Goal: Task Accomplishment & Management: Use online tool/utility

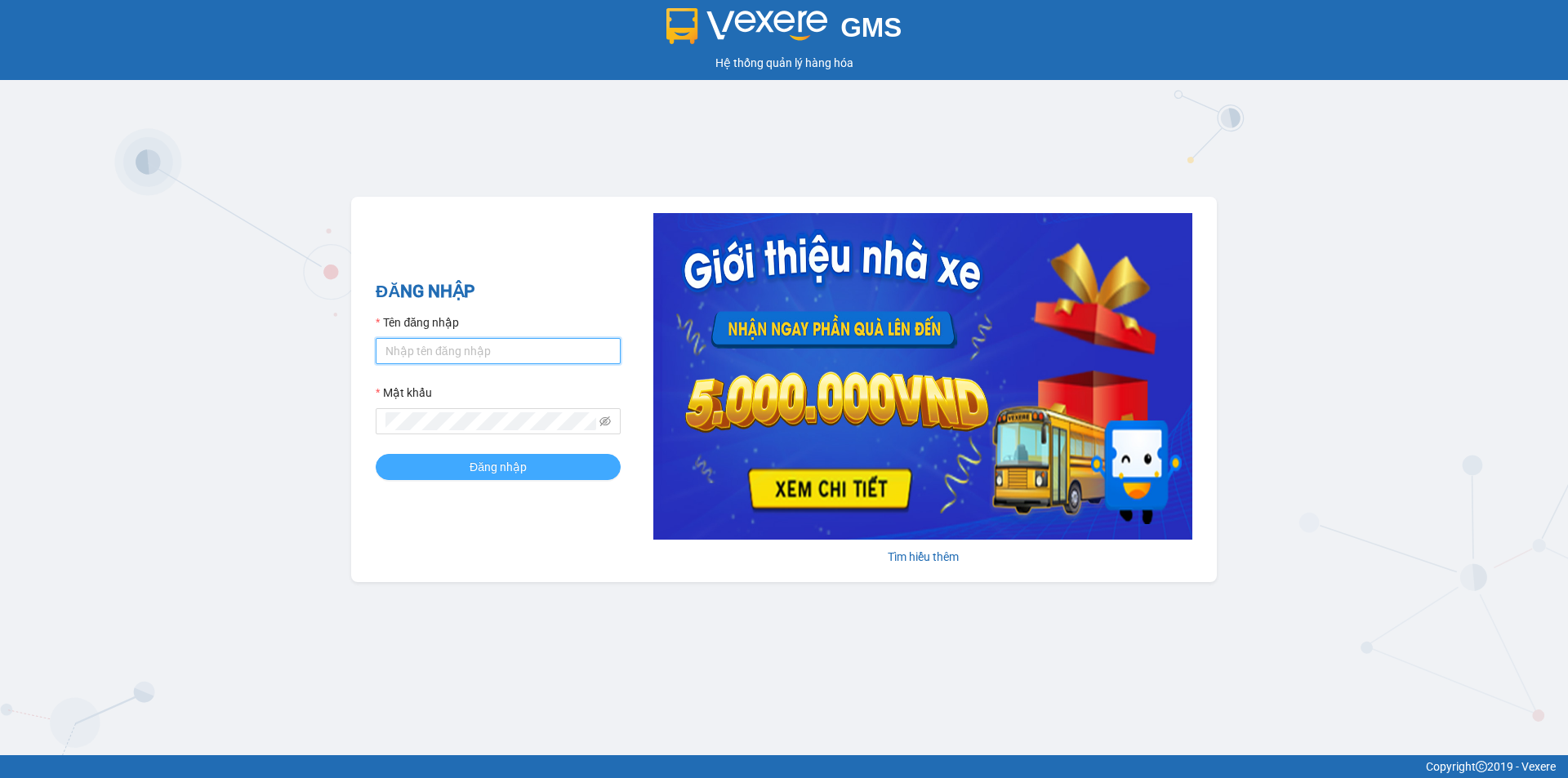
type input "thaovo.minhtam"
click at [501, 464] on span "Đăng nhập" at bounding box center [498, 466] width 57 height 18
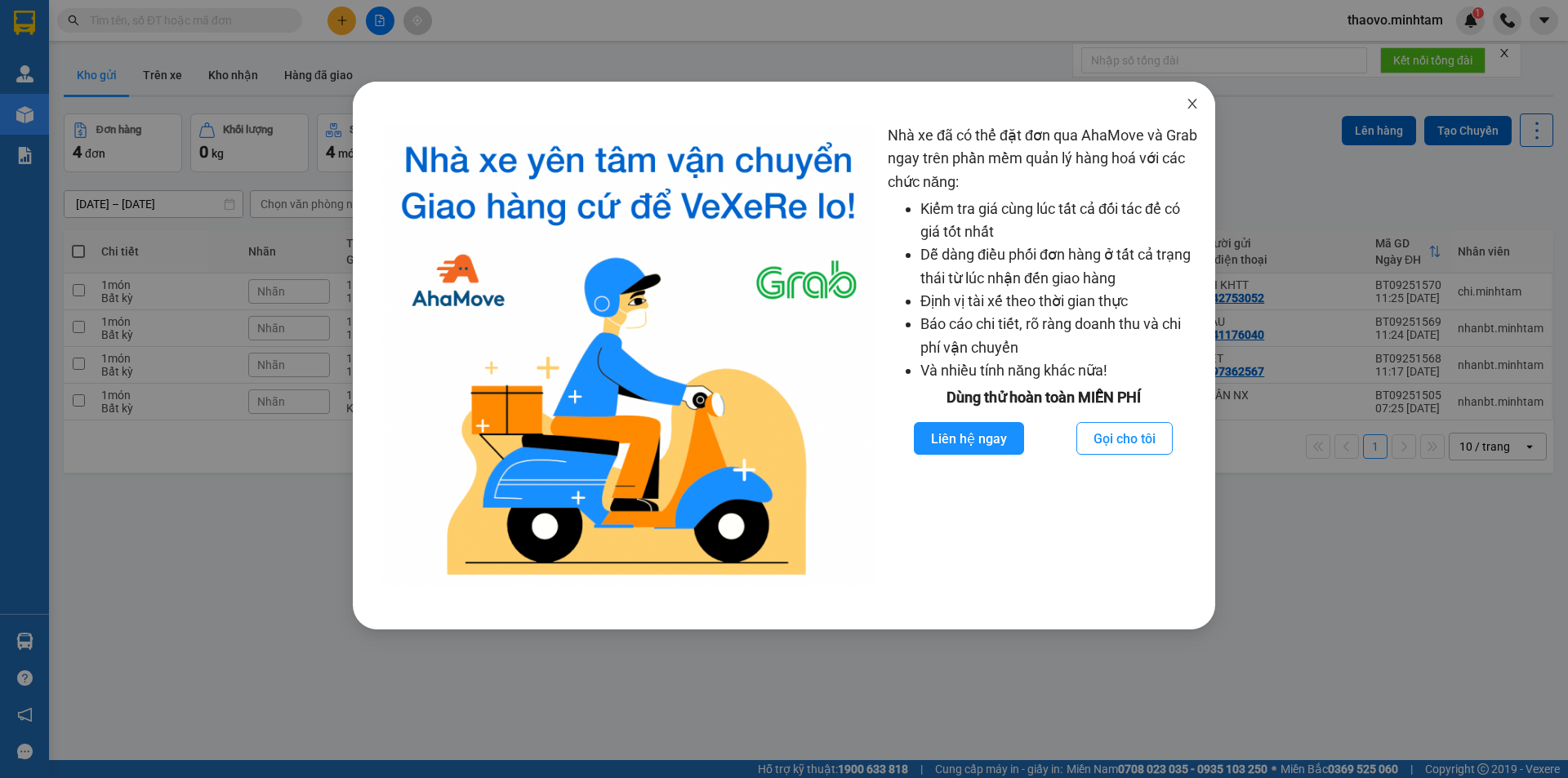
click at [1197, 108] on icon "close" at bounding box center [1192, 104] width 13 height 13
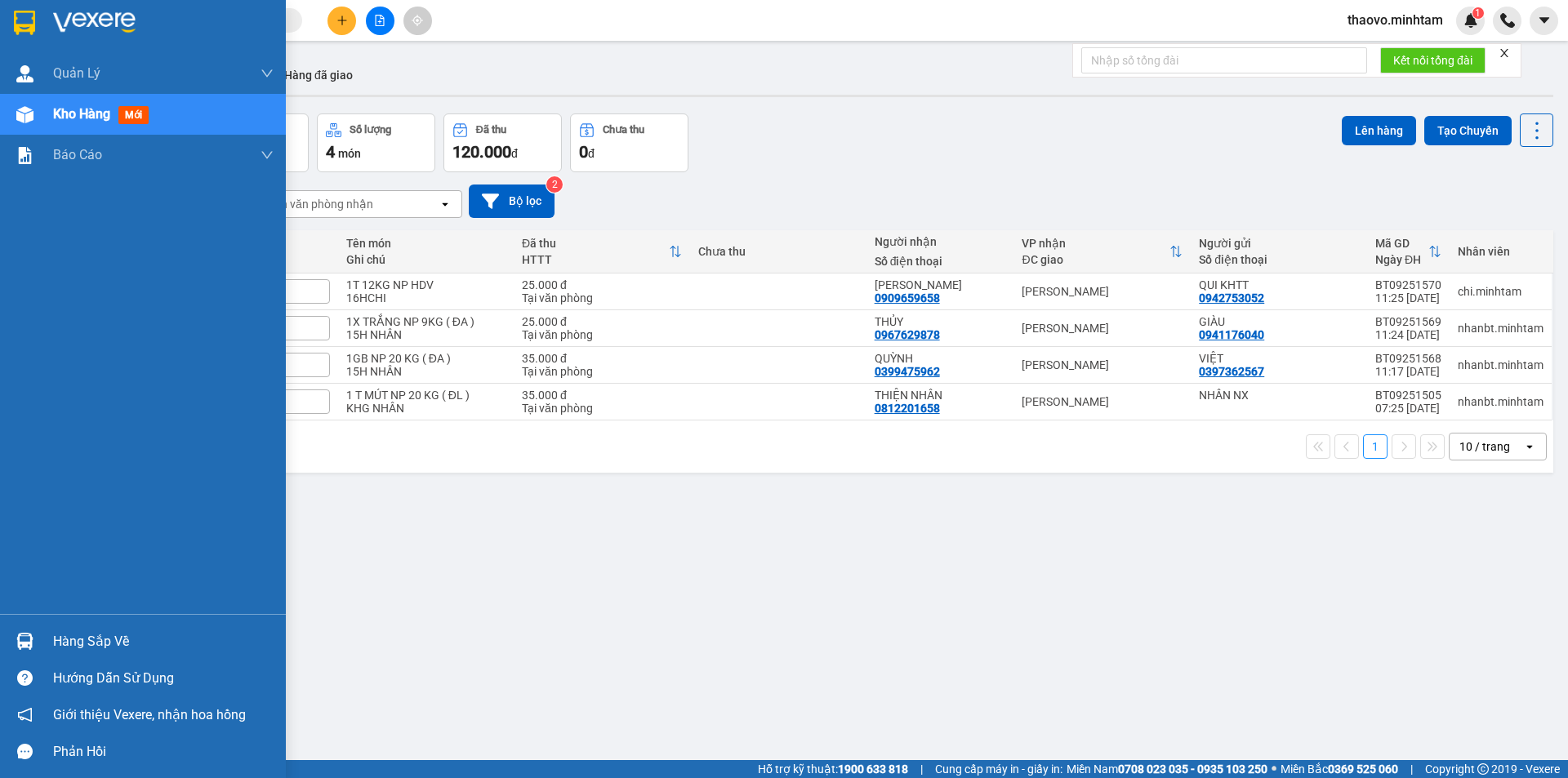
click at [19, 22] on img at bounding box center [24, 23] width 22 height 24
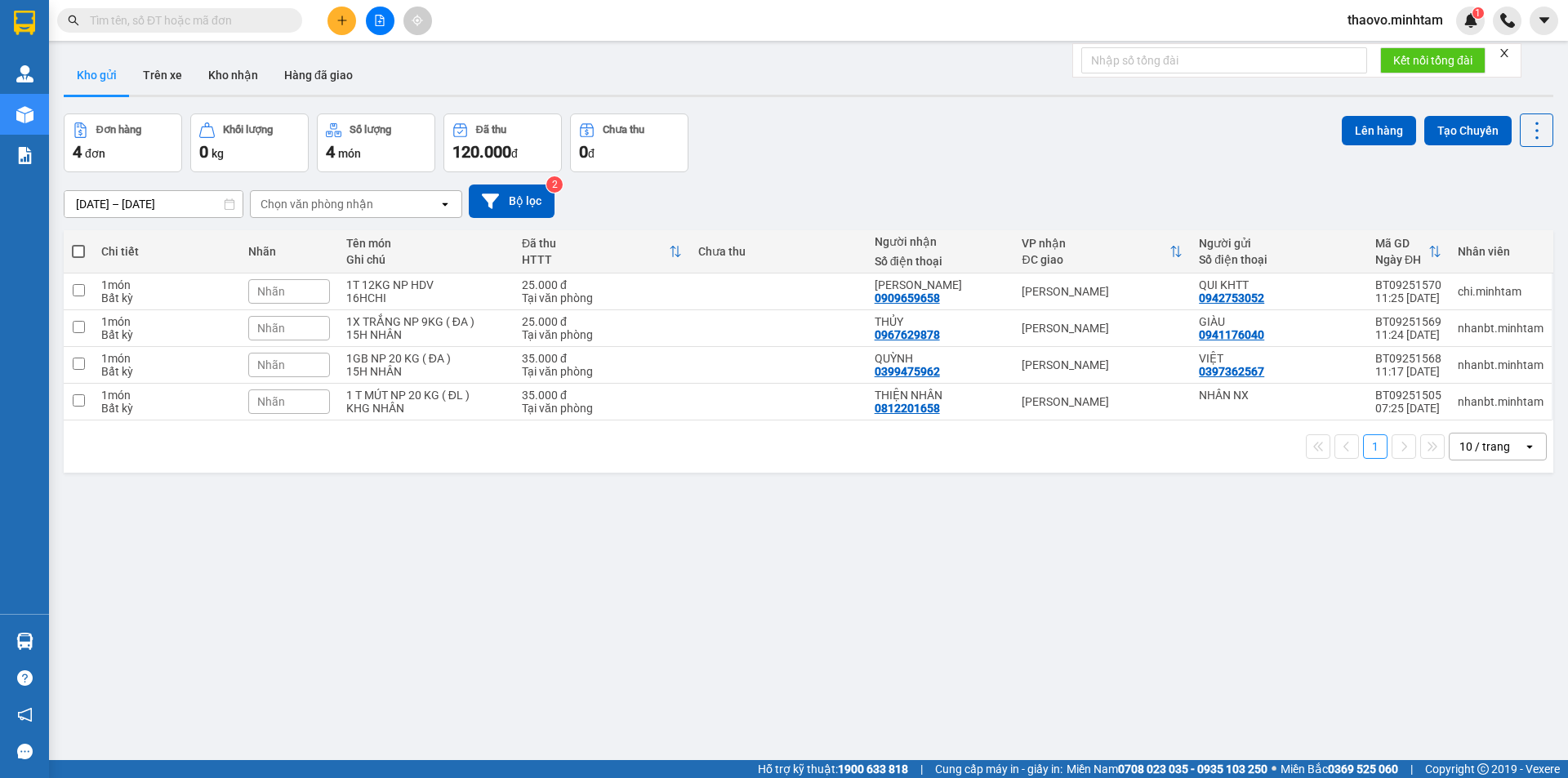
click at [1470, 454] on div "10 / trang" at bounding box center [1485, 446] width 51 height 16
click at [1460, 548] on div "20 / trang" at bounding box center [1485, 540] width 98 height 29
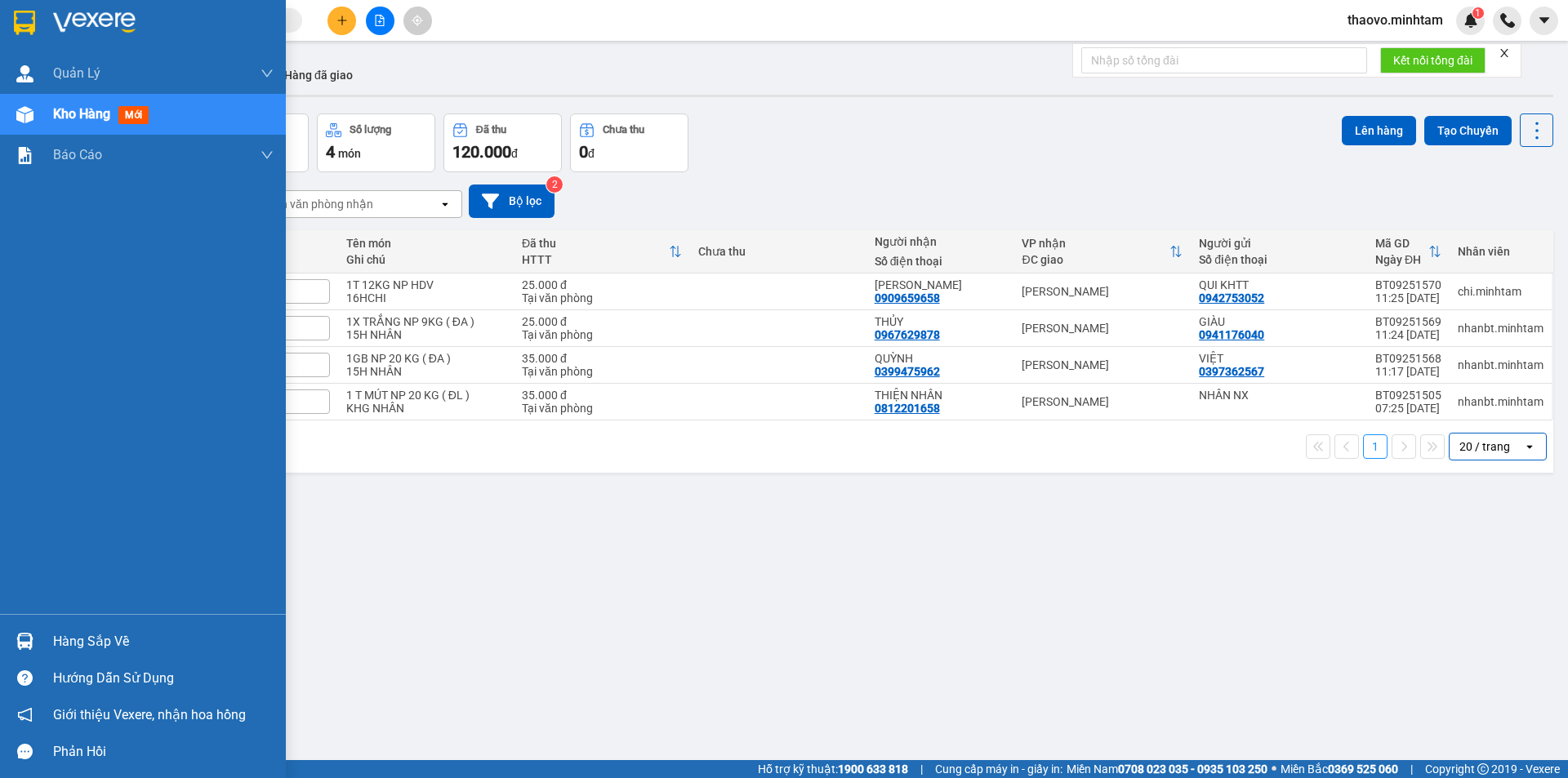
click at [15, 15] on img at bounding box center [24, 23] width 22 height 24
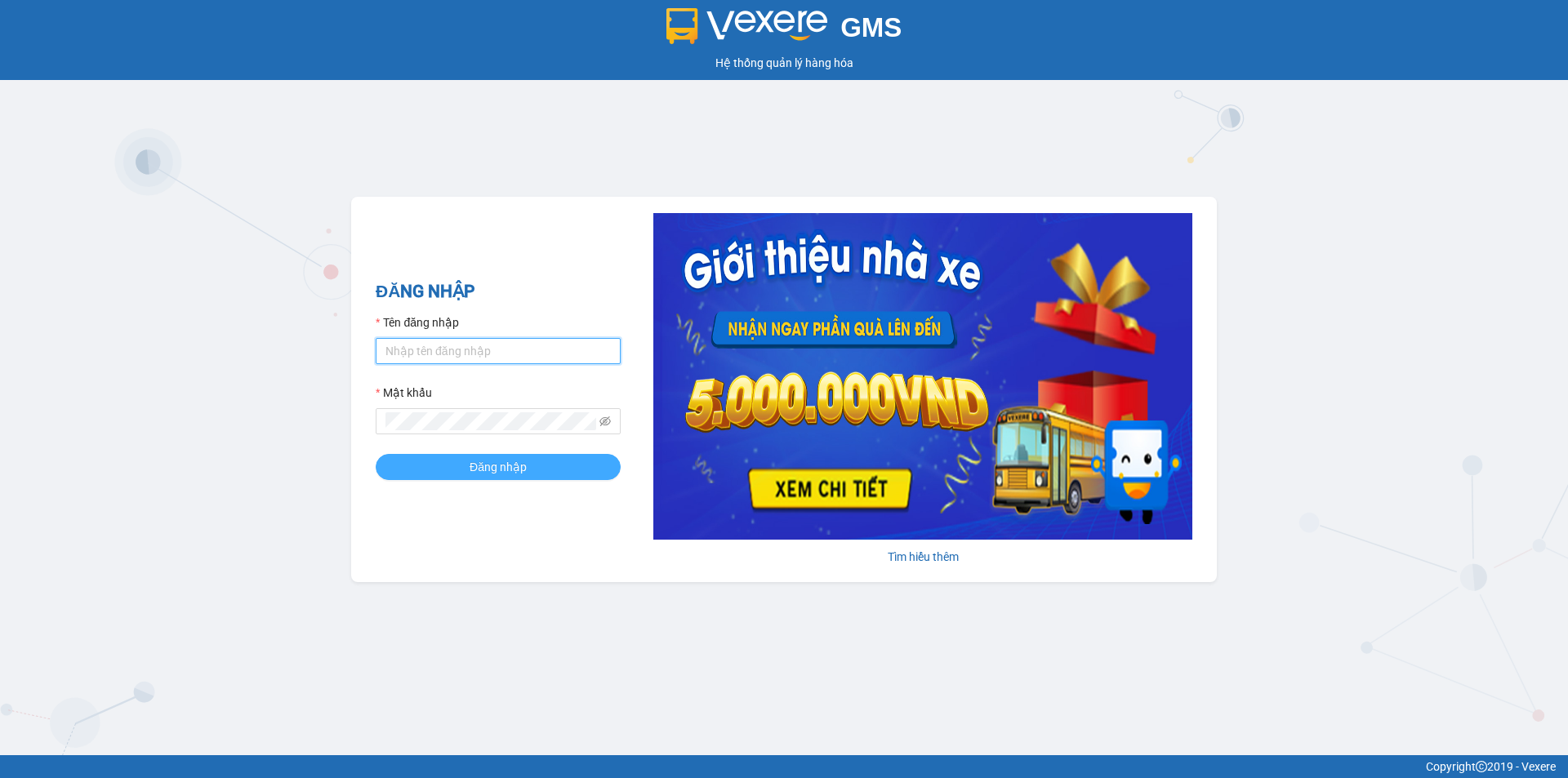
type input "thaovo.minhtam"
click at [463, 466] on button "Đăng nhập" at bounding box center [498, 467] width 245 height 26
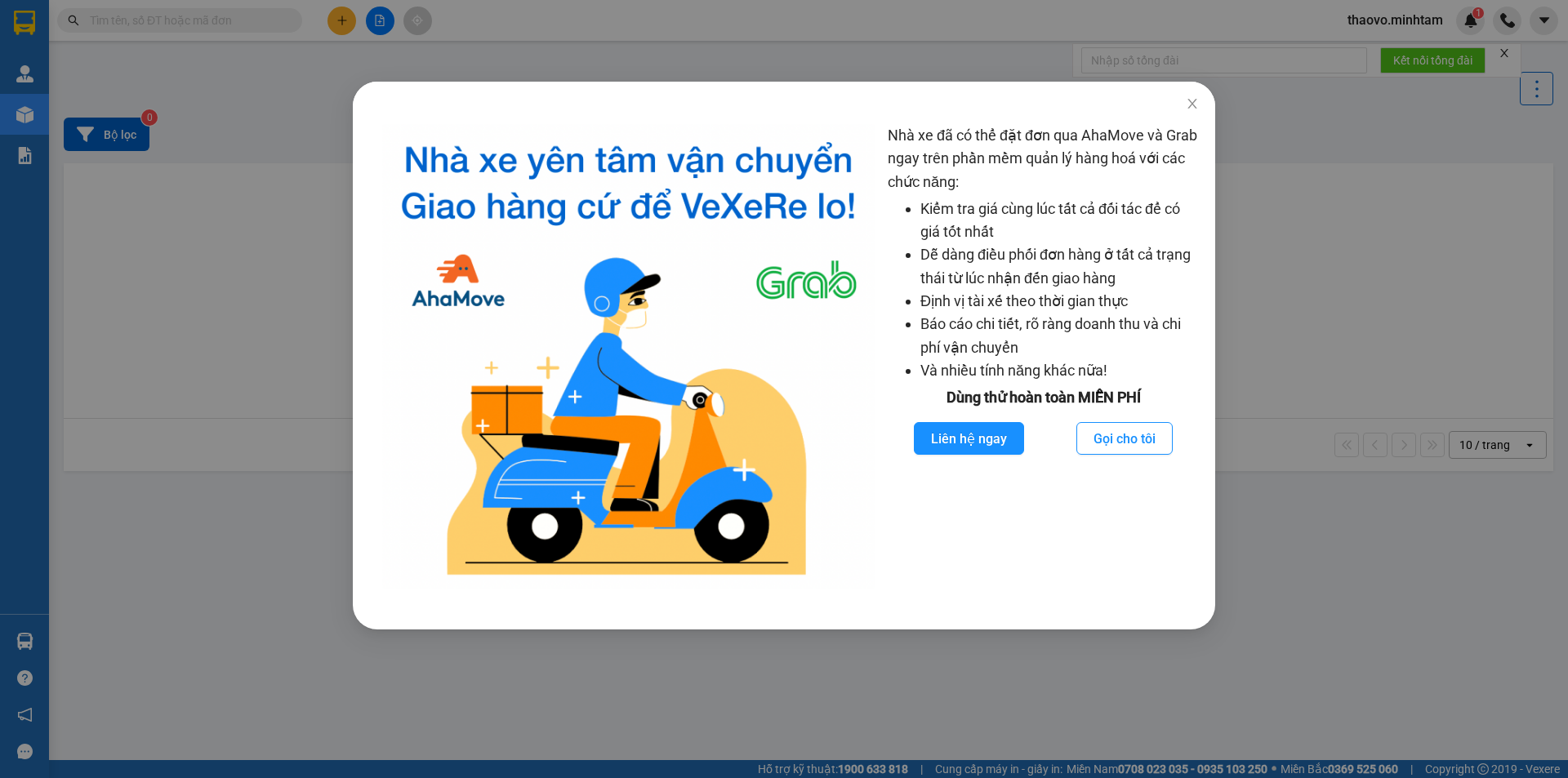
click at [163, 12] on div "Nhà xe đã có thể đặt đơn qua AhaMove và Grab ngay trên phần mềm quản lý hàng ho…" at bounding box center [784, 389] width 1568 height 778
click at [163, 17] on div "Nhà xe đã có thể đặt đơn qua AhaMove và Grab ngay trên phần mềm quản lý hàng ho…" at bounding box center [784, 389] width 1568 height 778
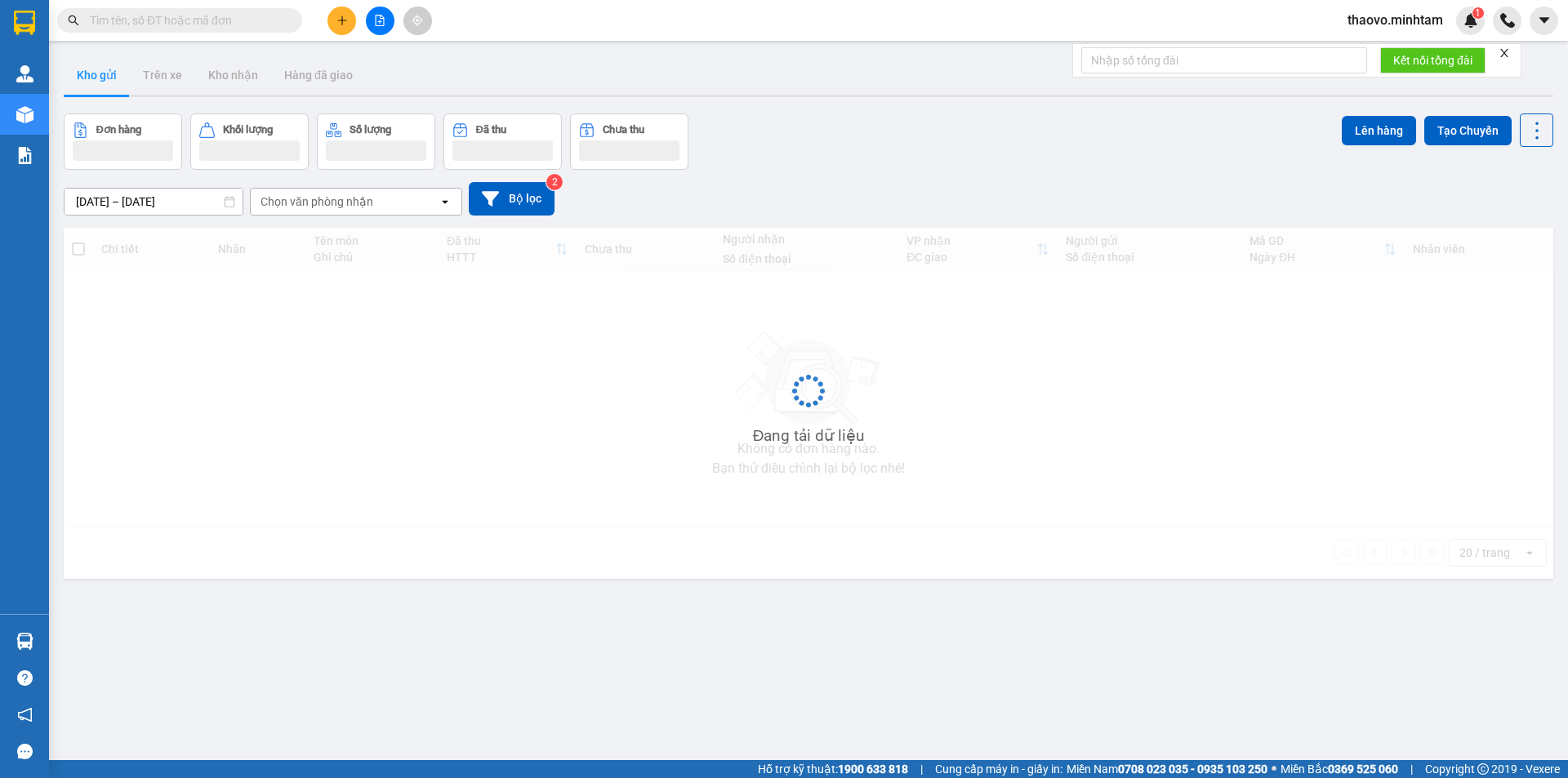
click at [163, 17] on div "Nhà xe đã có thể đặt đơn qua AhaMove và Grab ngay trên phần mềm quản lý hàng ho…" at bounding box center [784, 389] width 1568 height 778
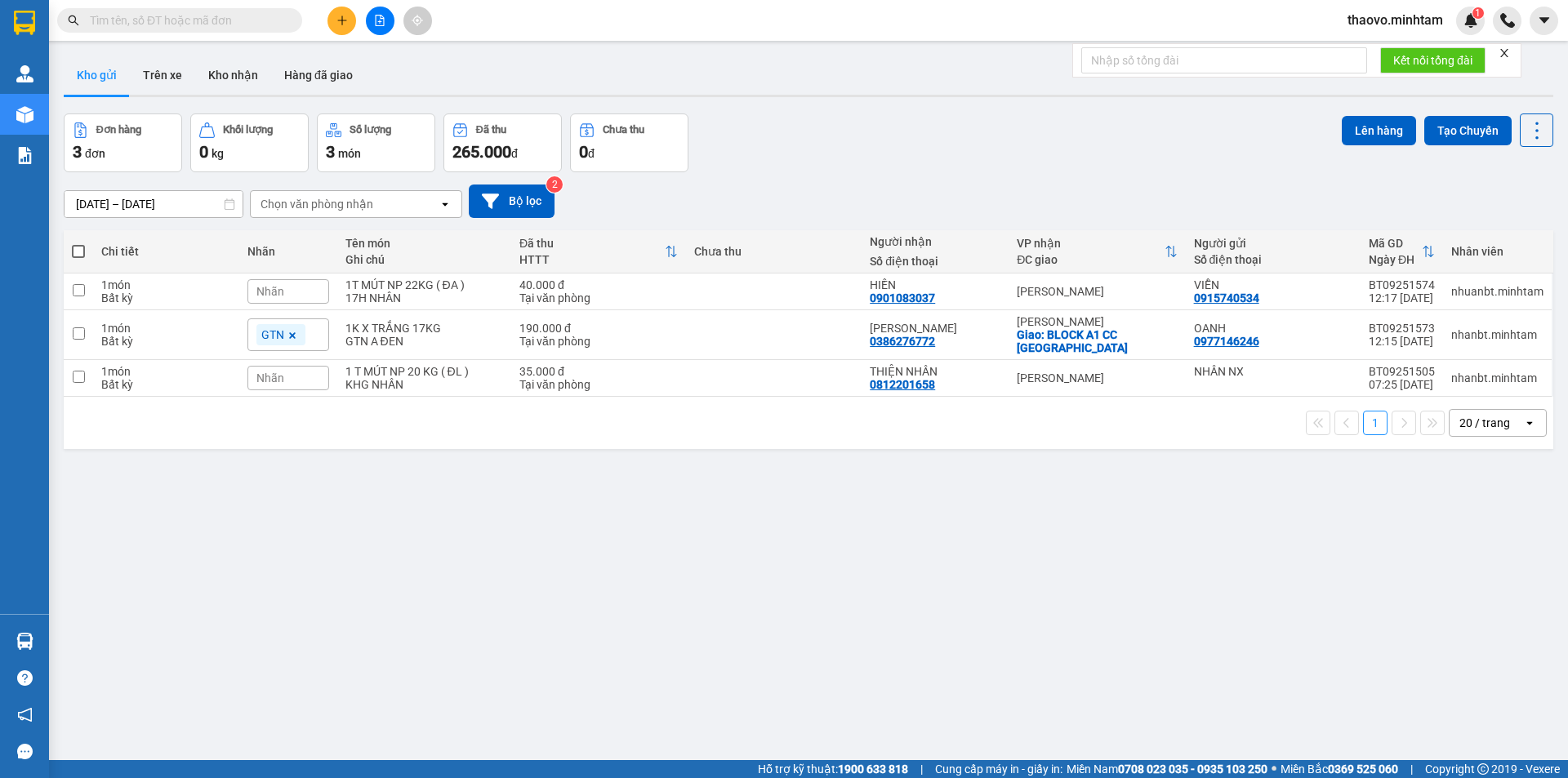
click at [166, 24] on input "text" at bounding box center [186, 20] width 193 height 18
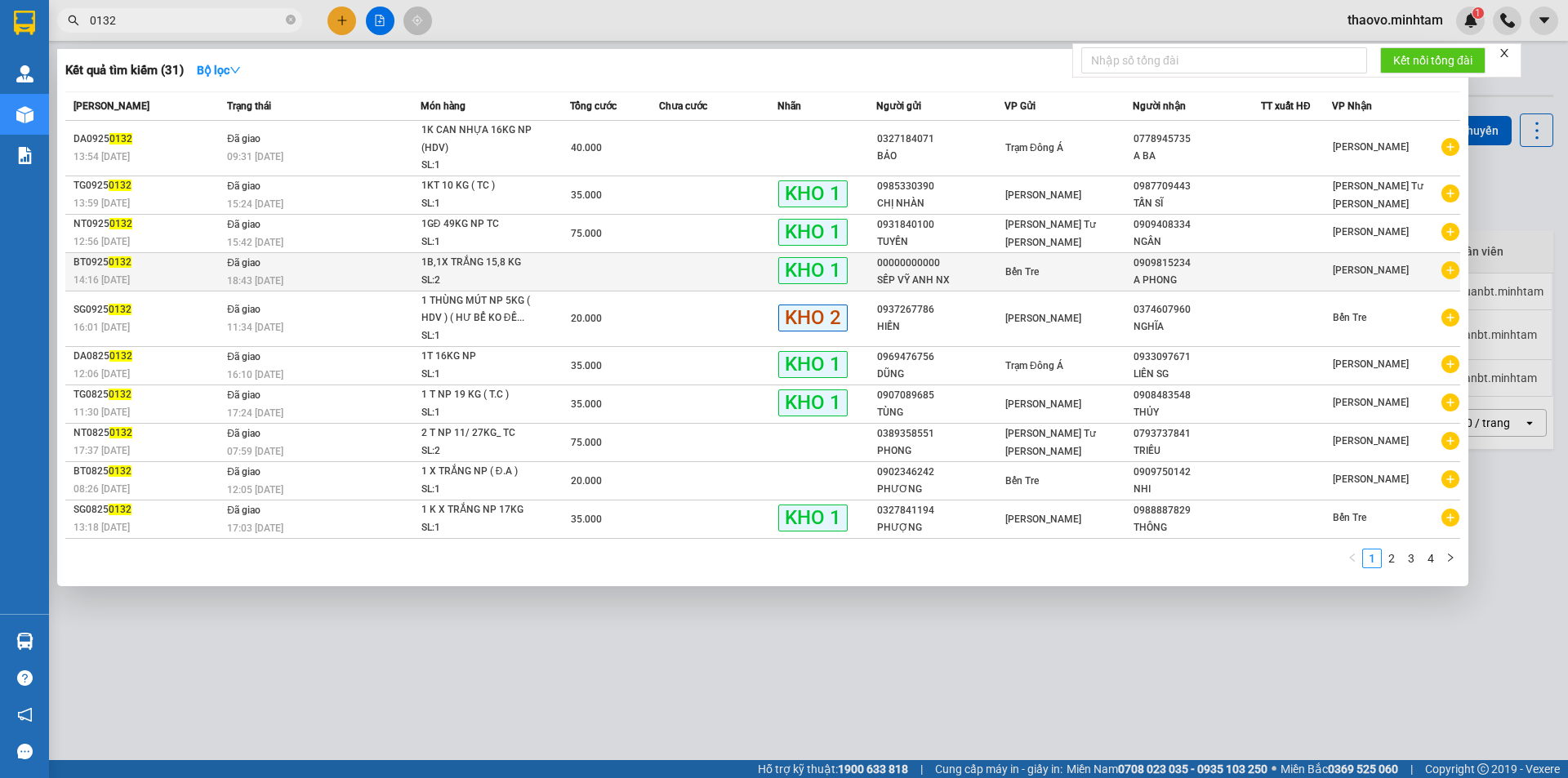
type input "0132"
click at [539, 263] on div "1B,1X TRẮNG 15,8 KG" at bounding box center [482, 263] width 122 height 18
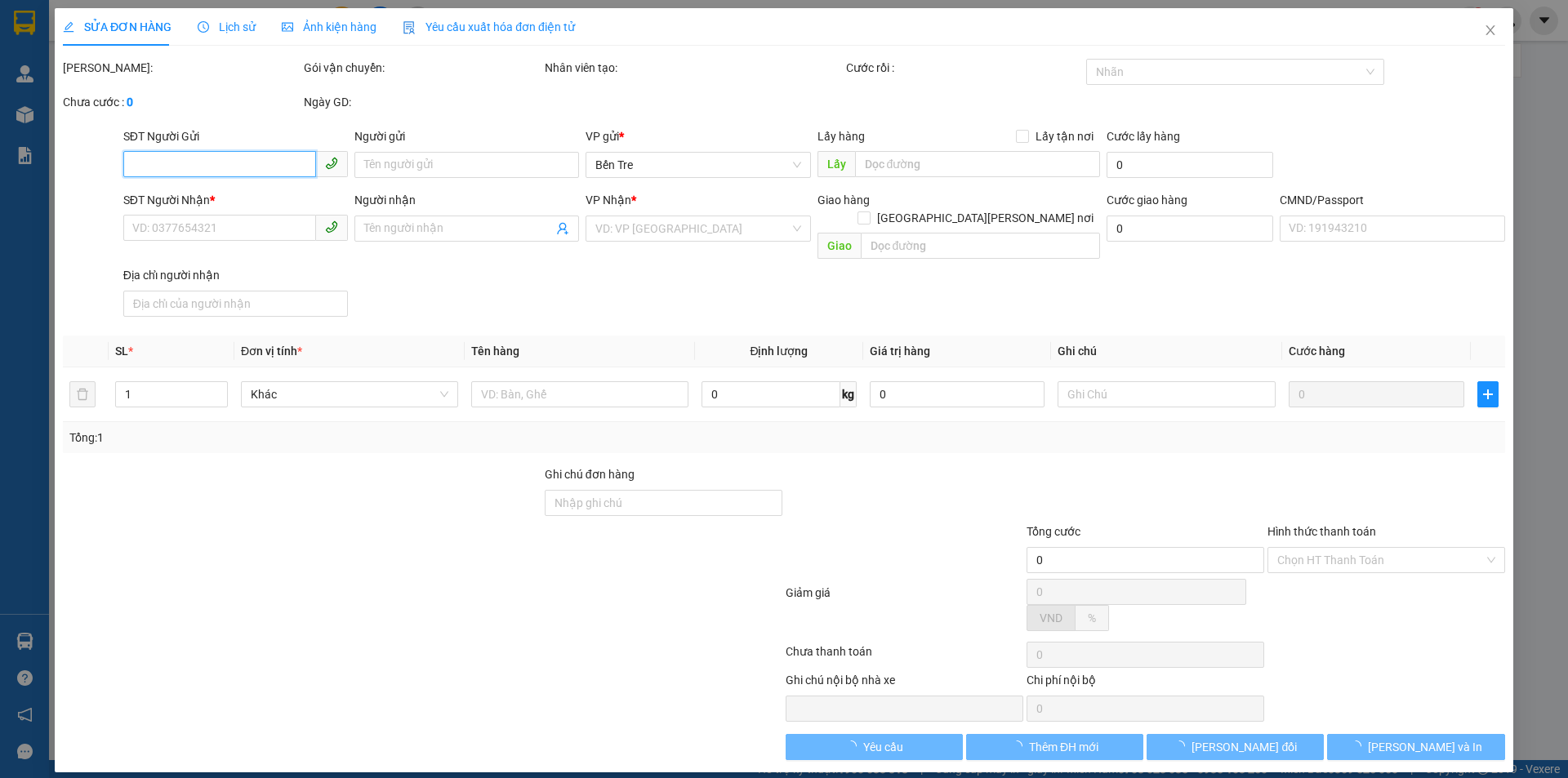
type input "00000000000"
type input "SẾP VỸ ANH NX"
type input "0909815234"
type input "A PHONG"
type input "18H30"
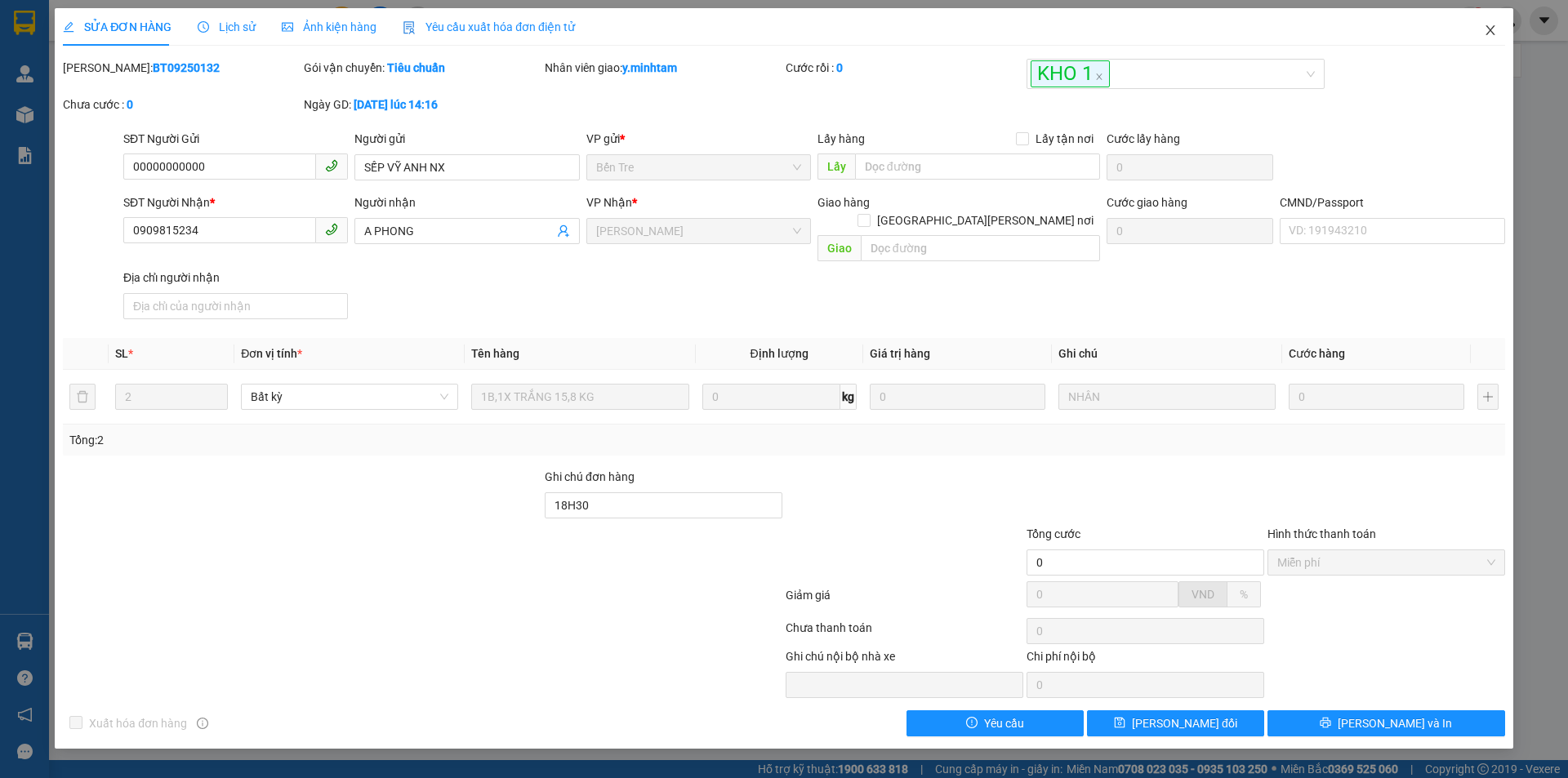
click at [1488, 24] on icon "close" at bounding box center [1491, 30] width 13 height 13
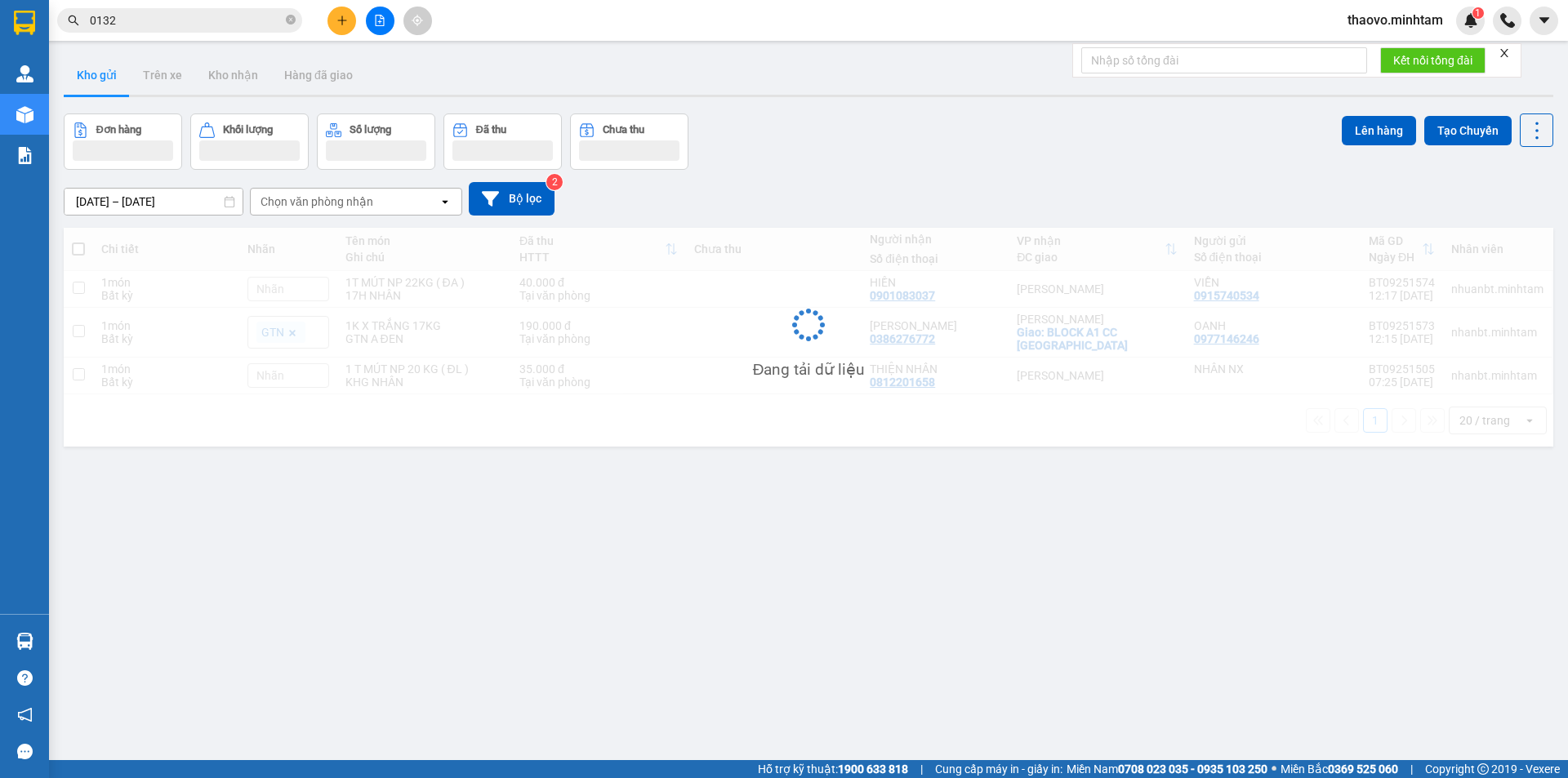
click at [134, 18] on input "0132" at bounding box center [186, 20] width 193 height 18
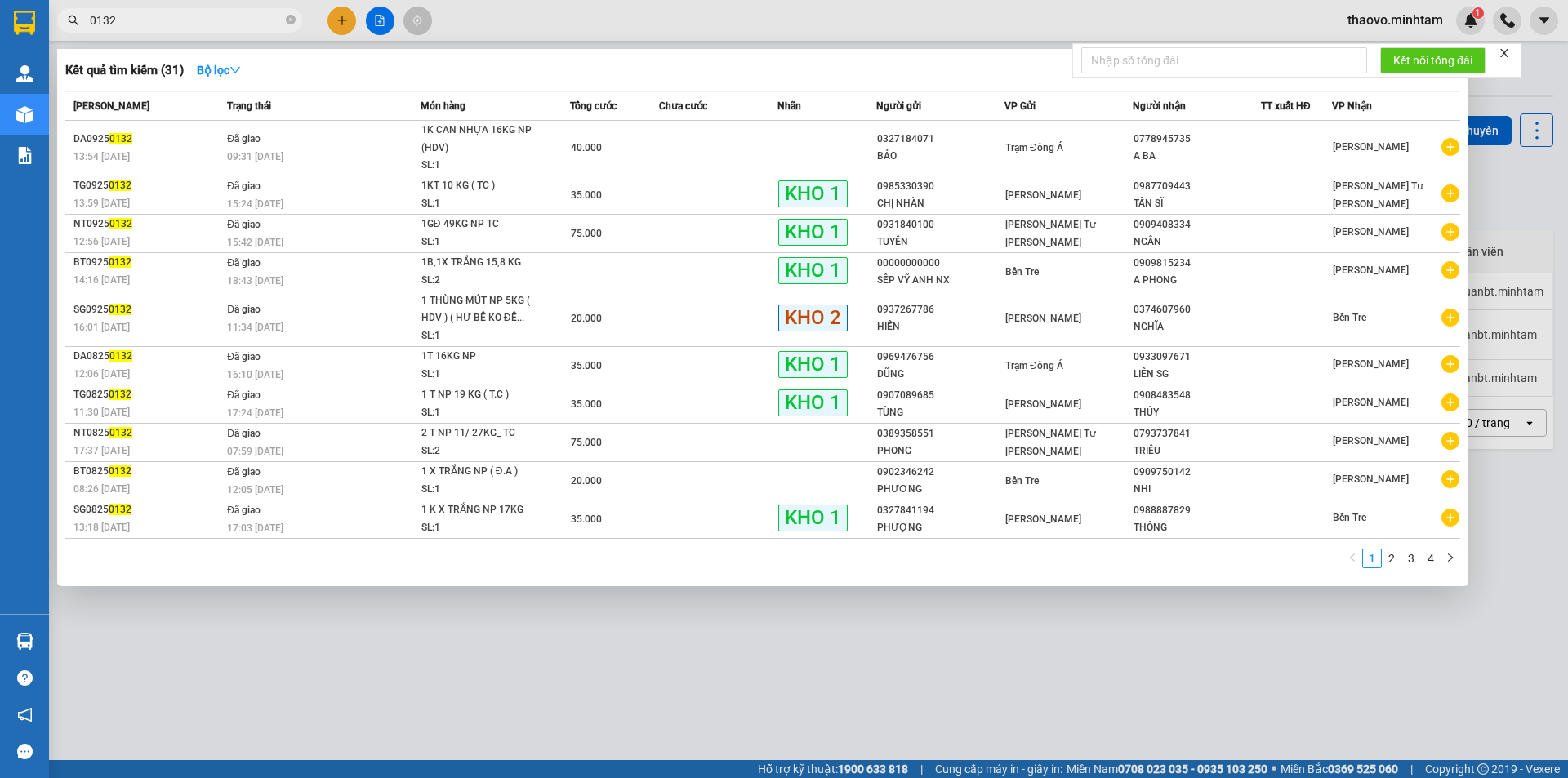
click at [134, 18] on input "0132" at bounding box center [186, 20] width 193 height 18
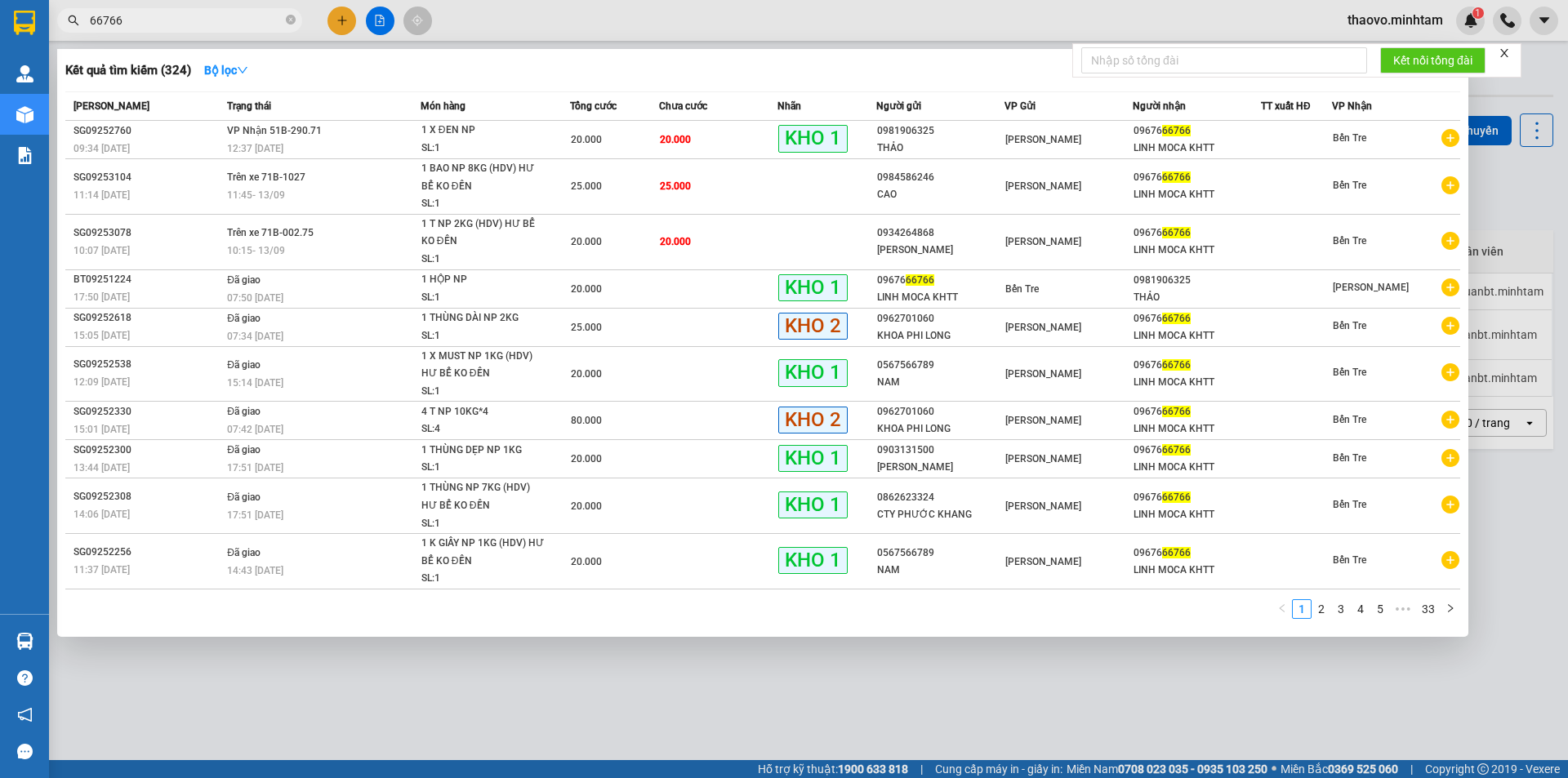
type input "66766"
